Goal: Task Accomplishment & Management: Manage account settings

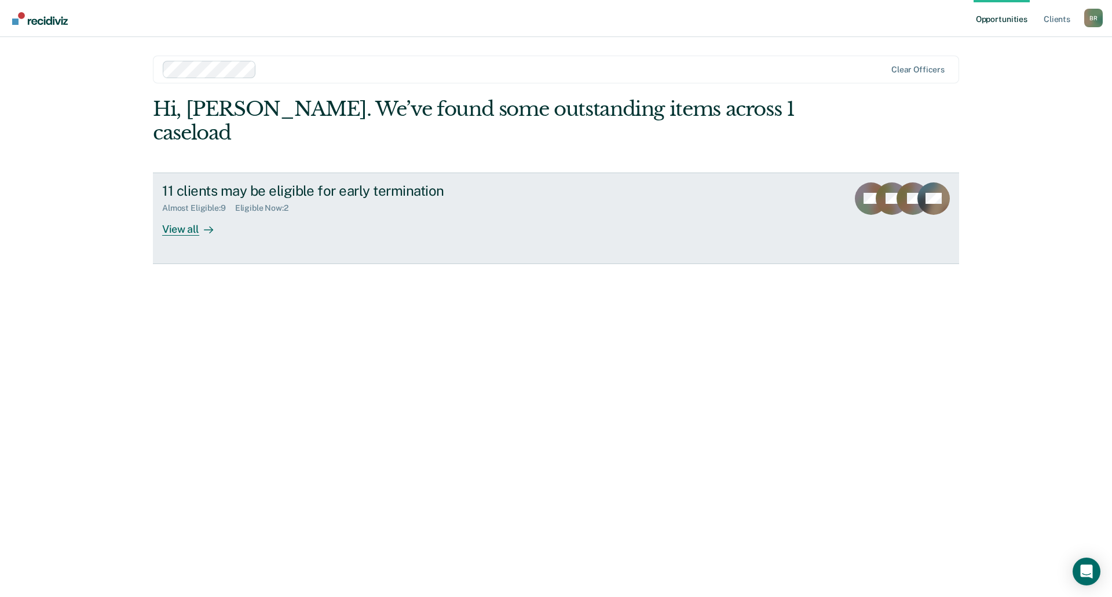
click at [165, 213] on div "View all" at bounding box center [194, 224] width 65 height 23
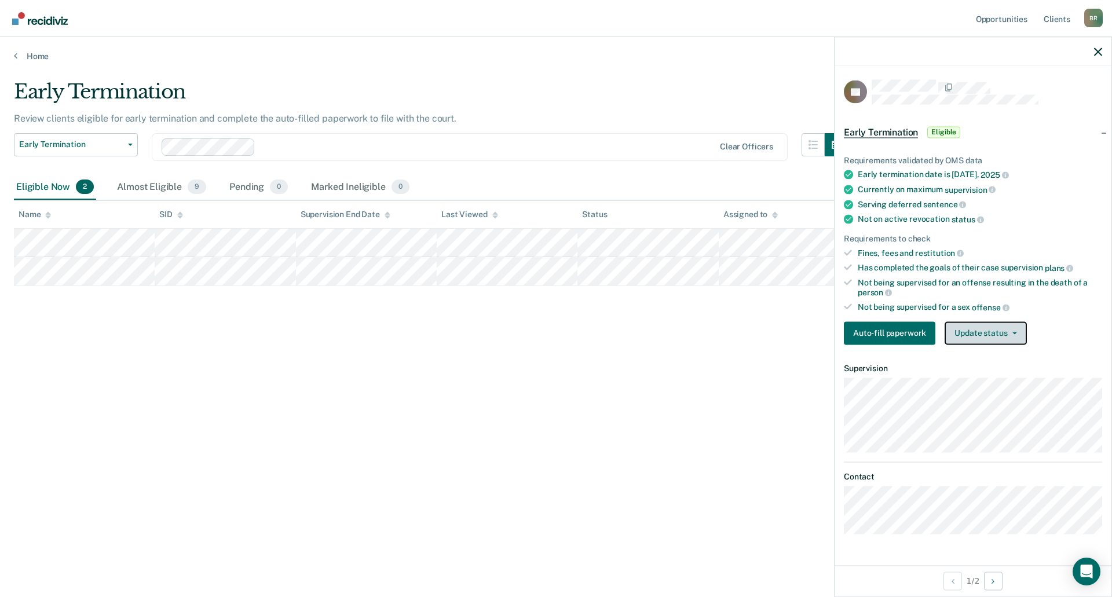
click at [988, 327] on button "Update status" at bounding box center [986, 333] width 82 height 23
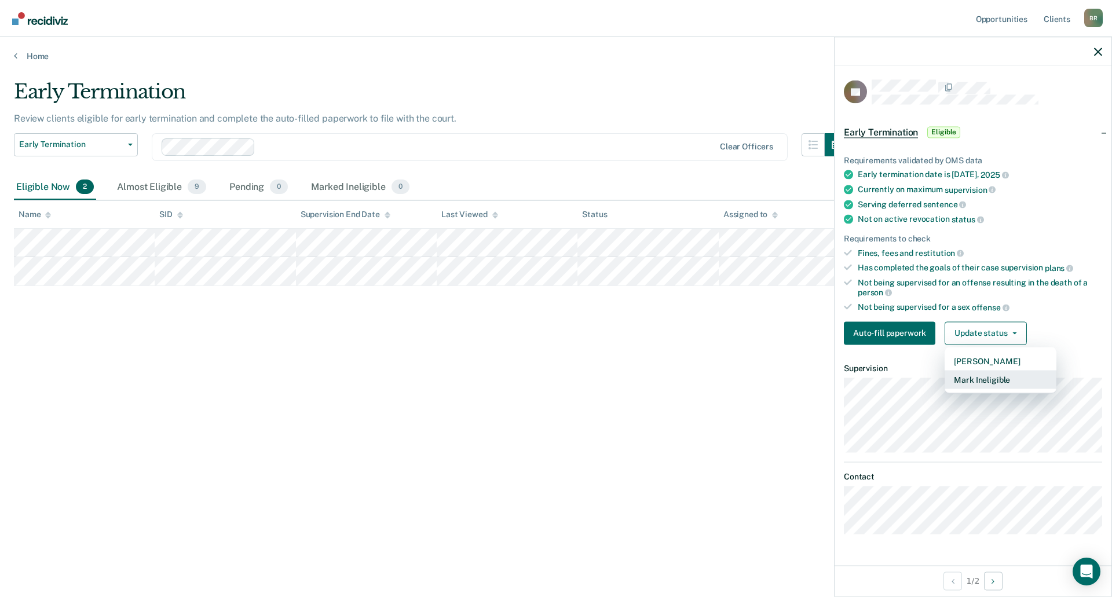
click at [998, 377] on button "Mark Ineligible" at bounding box center [1001, 379] width 112 height 19
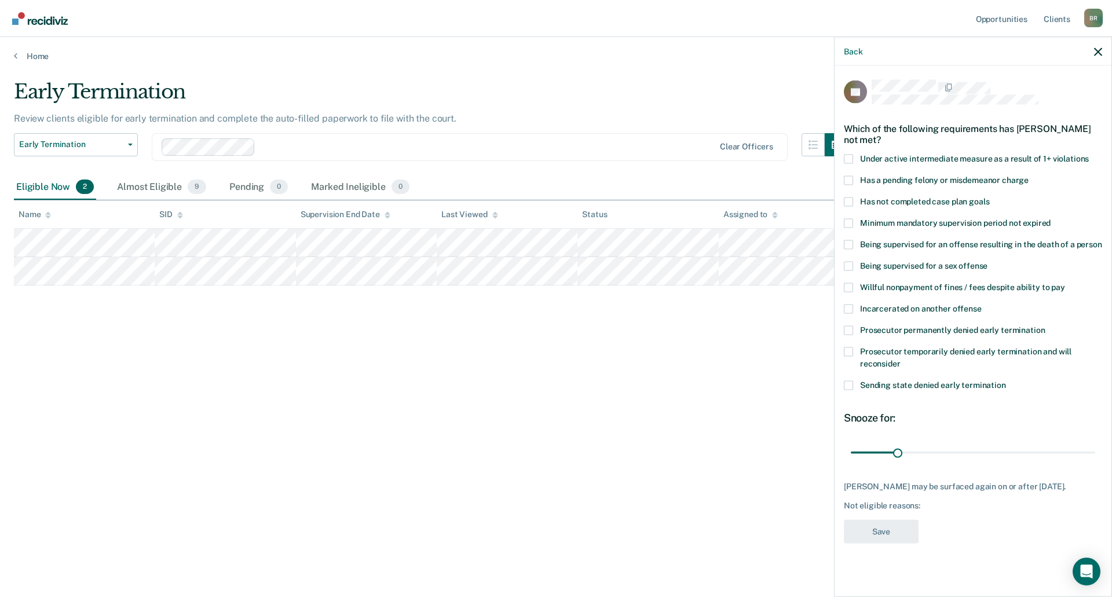
click at [849, 160] on span at bounding box center [848, 158] width 9 height 9
click at [1089, 154] on input "Under active intermediate measure as a result of 1+ violations" at bounding box center [1089, 154] width 0 height 0
click at [853, 200] on span at bounding box center [848, 201] width 9 height 9
click at [990, 197] on input "Has not completed case plan goals" at bounding box center [990, 197] width 0 height 0
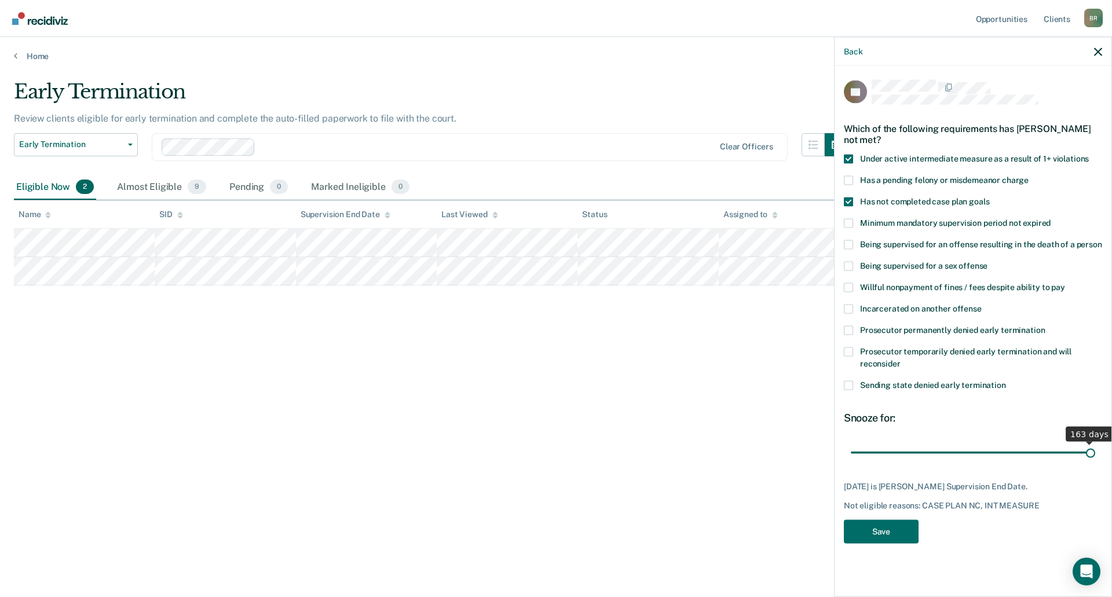
drag, startPoint x: 899, startPoint y: 457, endPoint x: 1112, endPoint y: 480, distance: 213.9
type input "163"
click at [1096, 463] on input "range" at bounding box center [973, 453] width 245 height 20
click at [880, 530] on button "Save" at bounding box center [881, 532] width 75 height 24
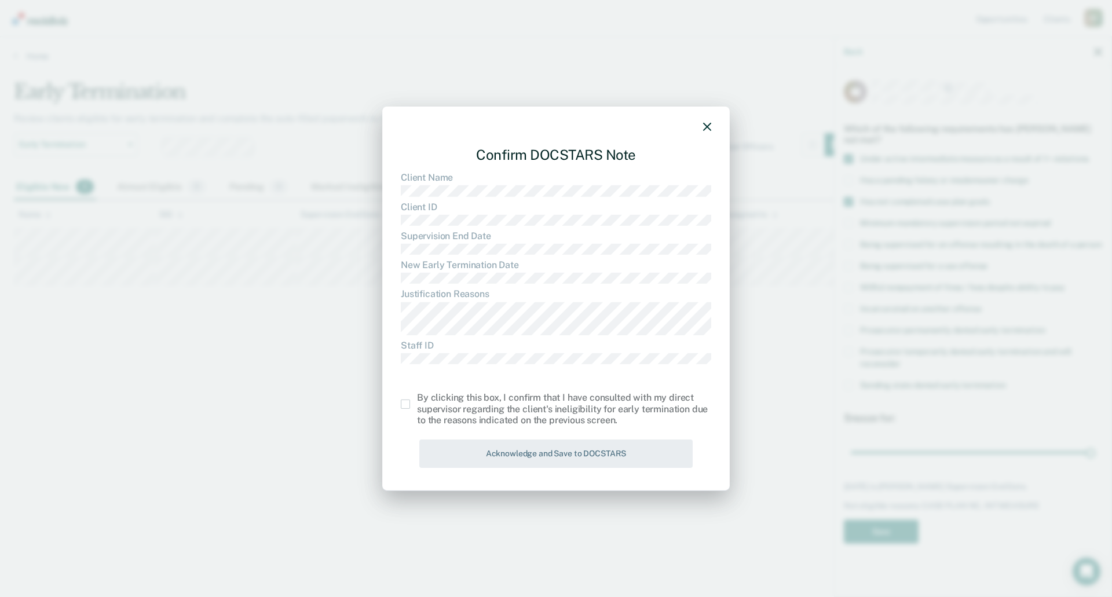
click at [407, 404] on span at bounding box center [405, 404] width 9 height 9
click at [417, 400] on input "checkbox" at bounding box center [417, 400] width 0 height 0
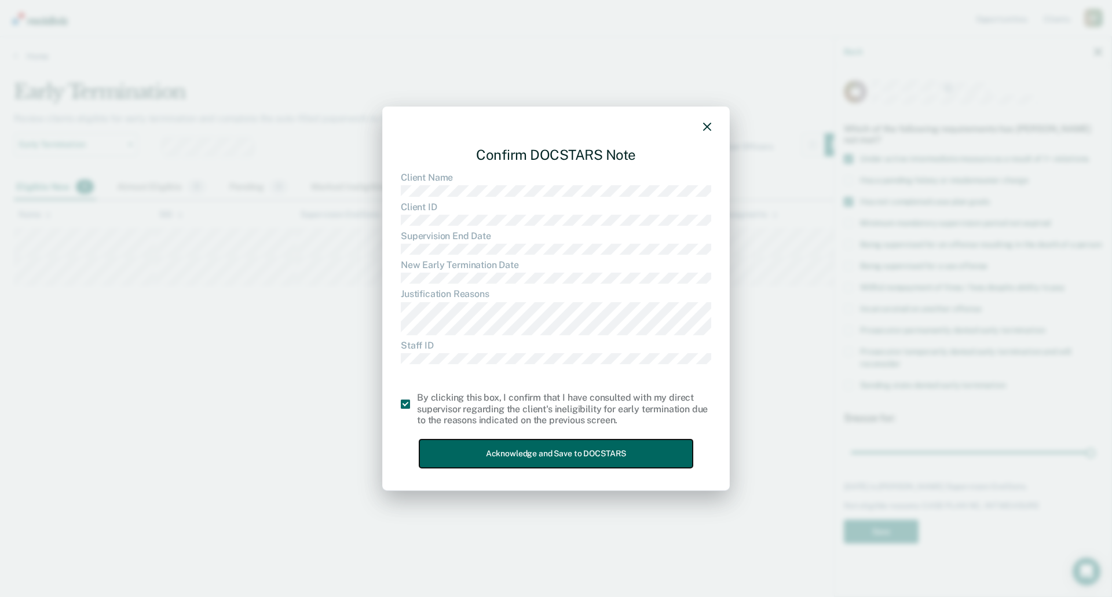
click at [552, 461] on button "Acknowledge and Save to DOCSTARS" at bounding box center [555, 454] width 273 height 28
